Goal: Task Accomplishment & Management: Manage account settings

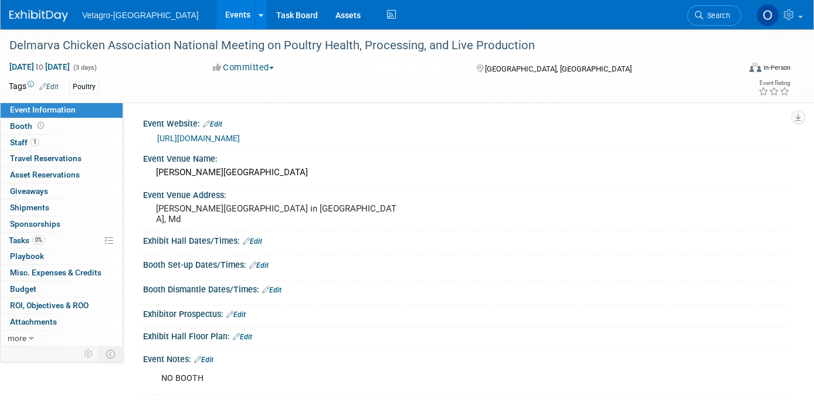
click at [216, 13] on link "Events" at bounding box center [237, 14] width 43 height 29
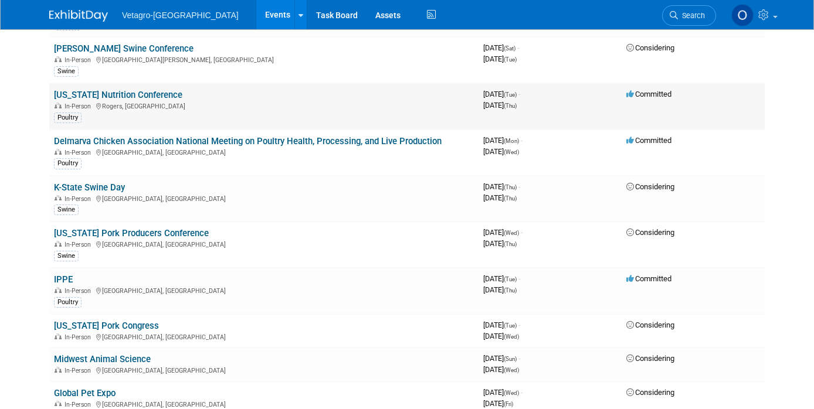
scroll to position [176, 0]
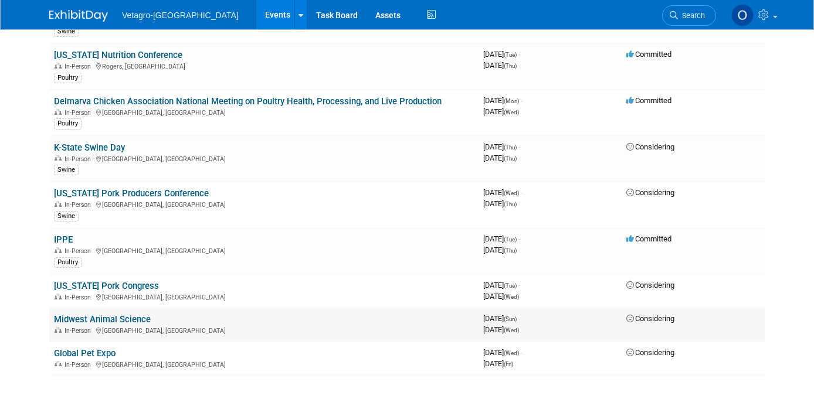
click at [77, 314] on link "Midwest Animal Science" at bounding box center [102, 319] width 97 height 11
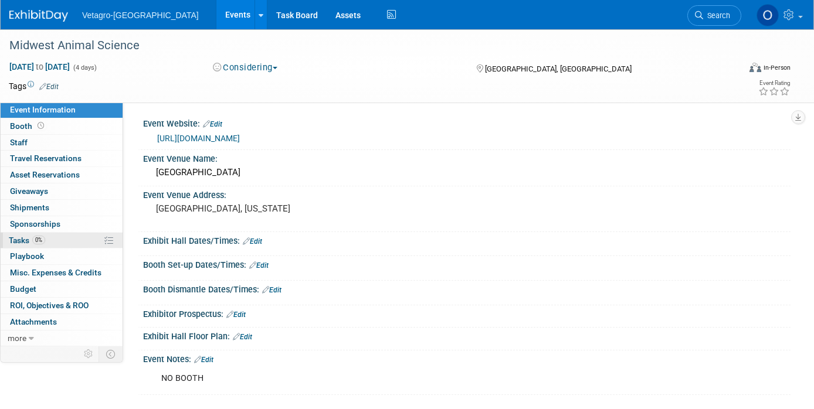
click at [21, 237] on span "Tasks 0%" at bounding box center [27, 240] width 36 height 9
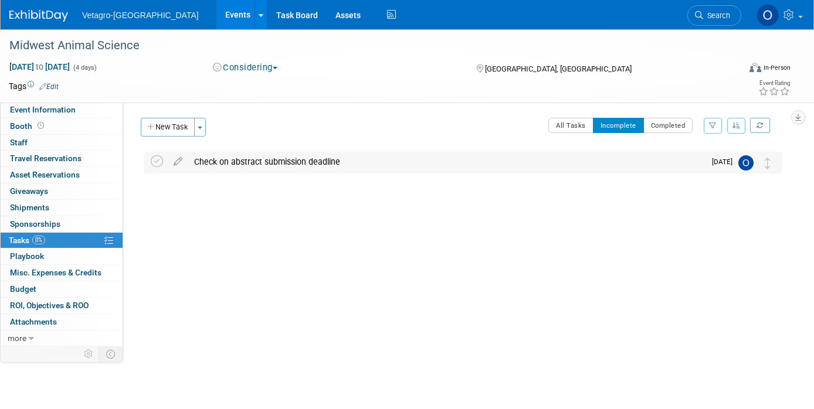
click at [265, 159] on div "Check on abstract submission deadline" at bounding box center [446, 162] width 517 height 20
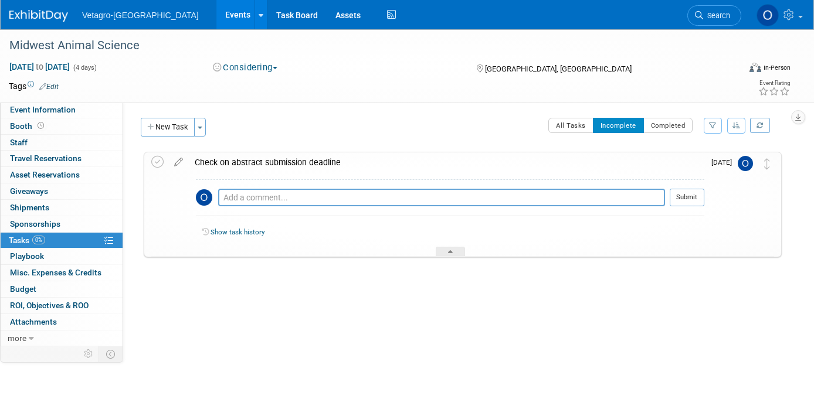
click at [265, 159] on div "Check on abstract submission deadline" at bounding box center [447, 163] width 516 height 20
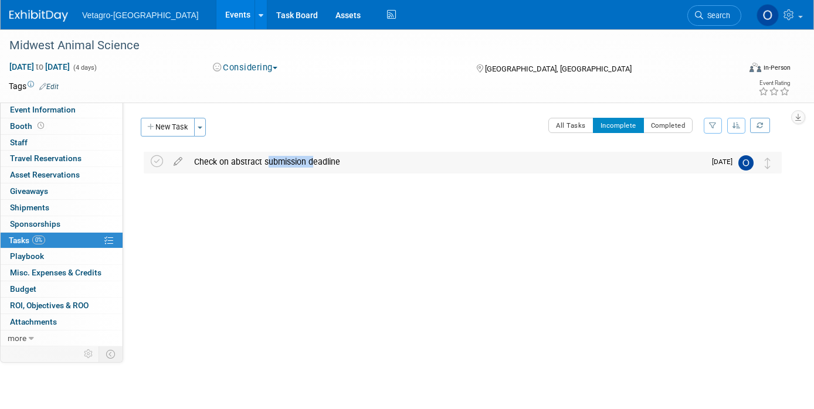
click at [265, 159] on div "Check on abstract submission deadline" at bounding box center [446, 162] width 517 height 20
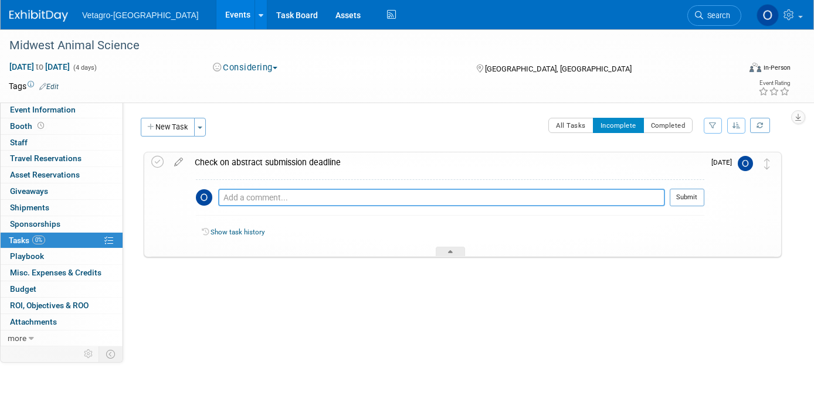
click at [244, 198] on textarea at bounding box center [441, 198] width 447 height 18
type textarea "a"
paste textarea "November 3, 2025 at 3:00 PM CT."
type textarea "abstract submission deadline is November 3, 2025 at 3:00 PM CT."
click at [698, 198] on button "Submit" at bounding box center [687, 198] width 35 height 18
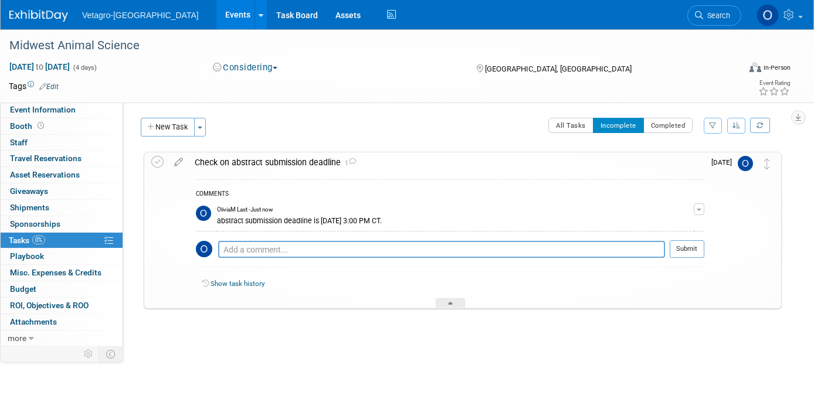
click at [216, 13] on link "Events" at bounding box center [237, 14] width 43 height 29
